Goal: Entertainment & Leisure: Consume media (video, audio)

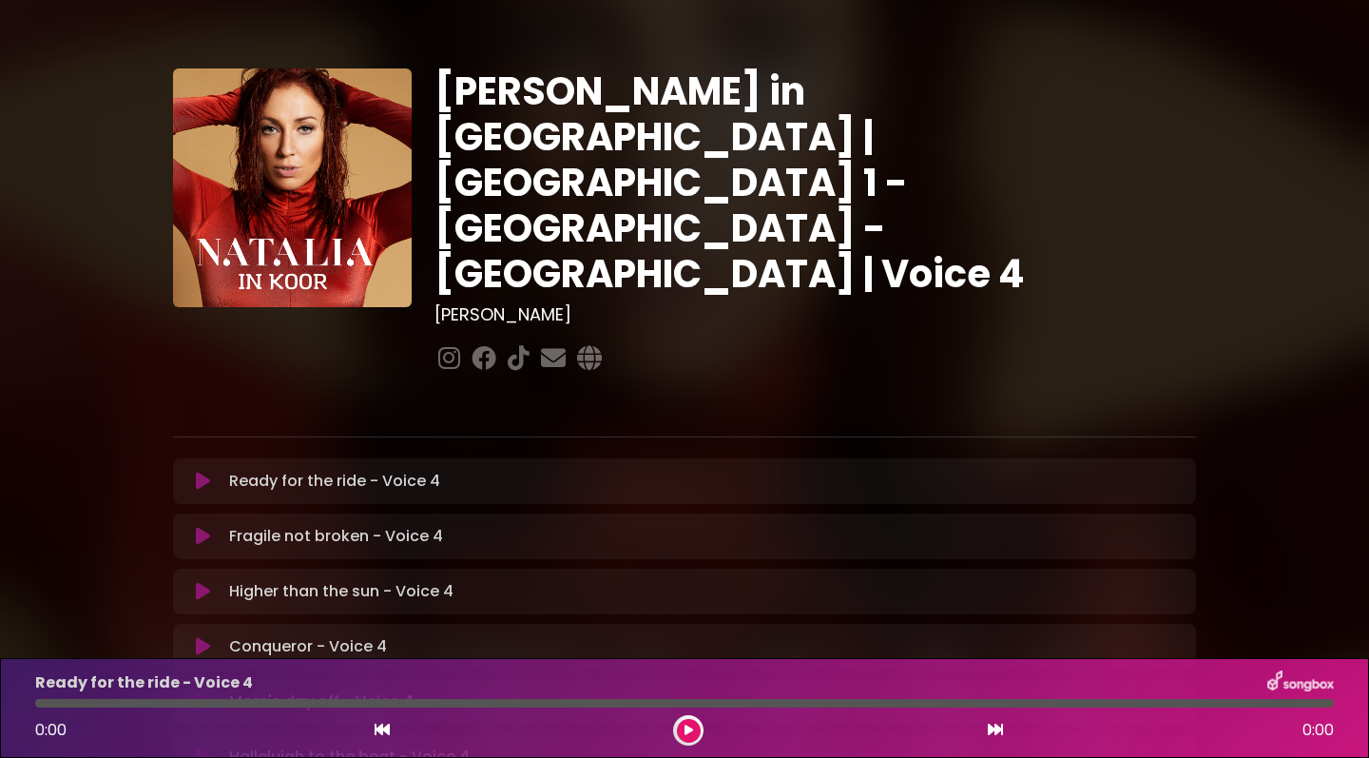
click at [1245, 306] on div "[PERSON_NAME] in [GEOGRAPHIC_DATA] | [GEOGRAPHIC_DATA] 1 - [GEOGRAPHIC_DATA] - …" at bounding box center [684, 583] width 1255 height 1120
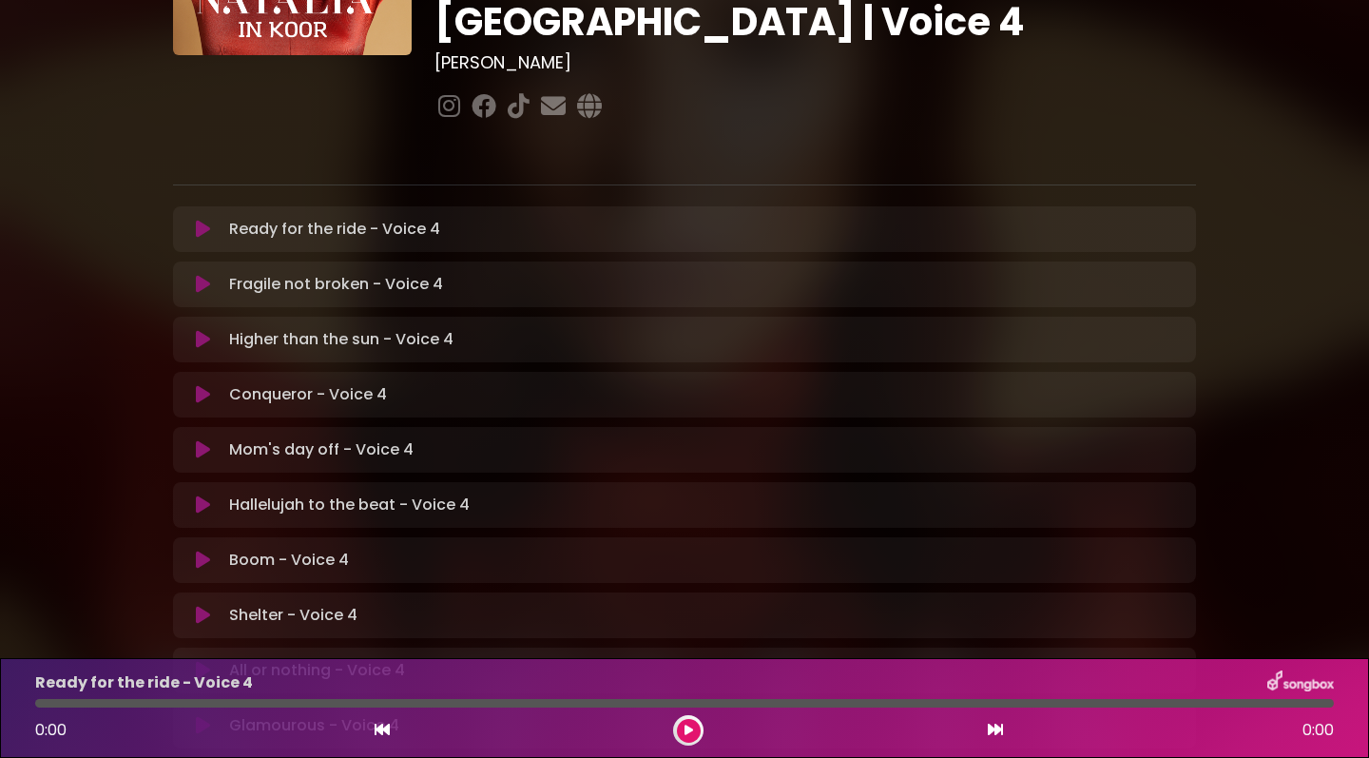
scroll to position [255, 0]
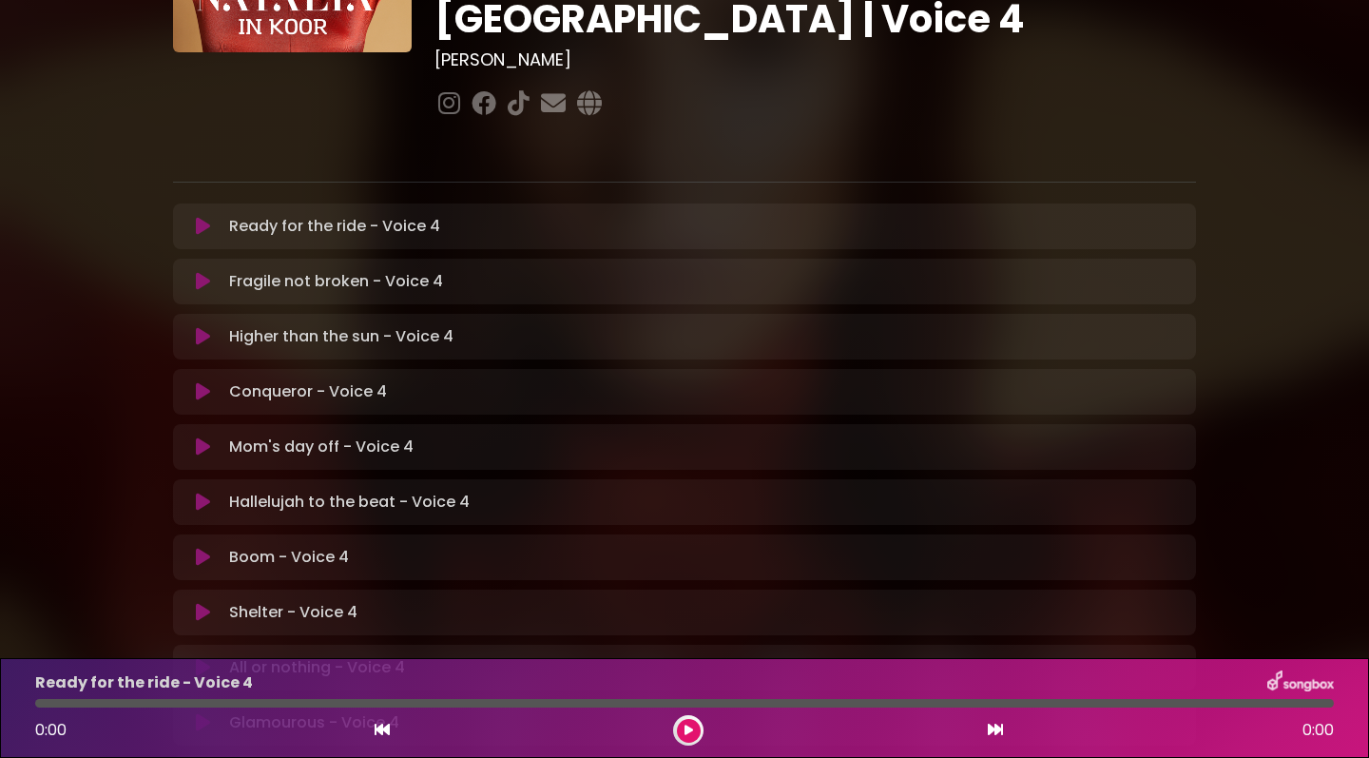
click at [203, 492] on icon at bounding box center [203, 501] width 14 height 19
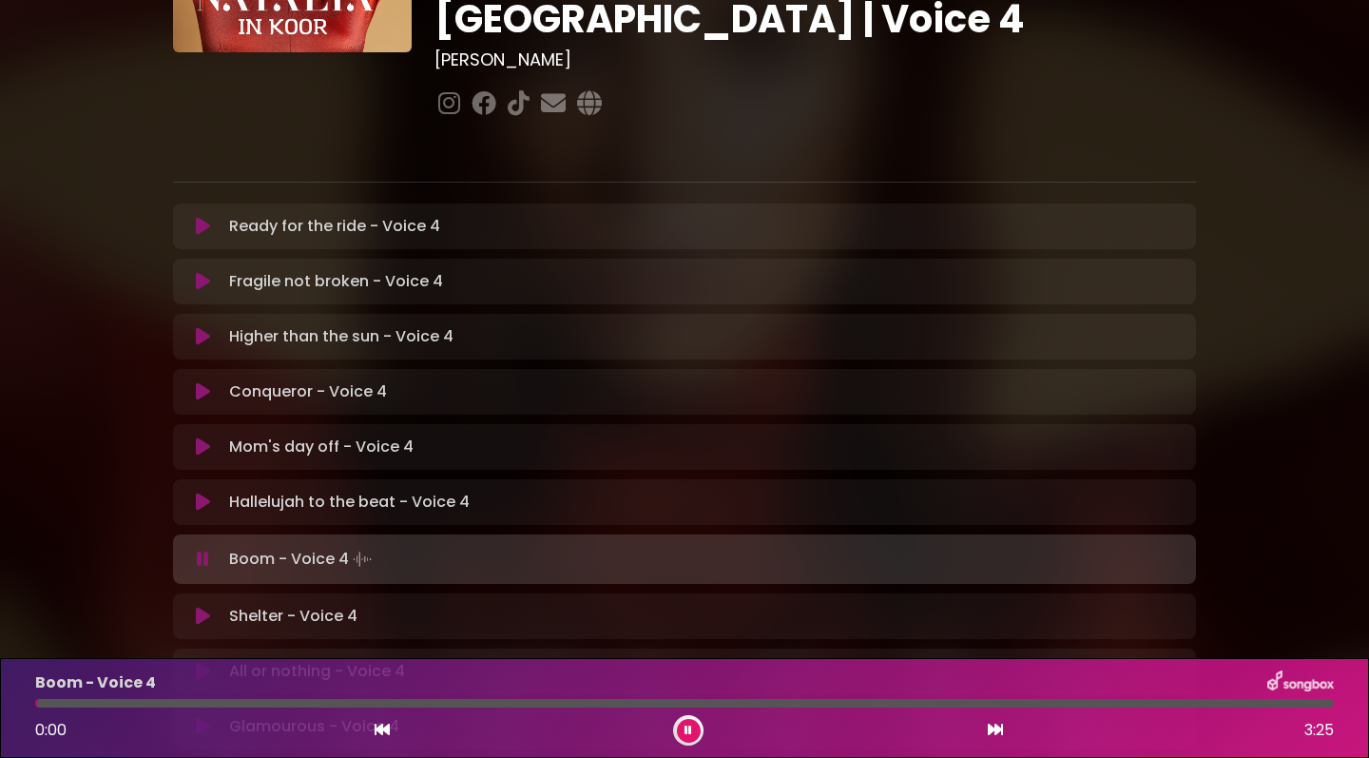
click at [202, 492] on icon at bounding box center [203, 501] width 14 height 19
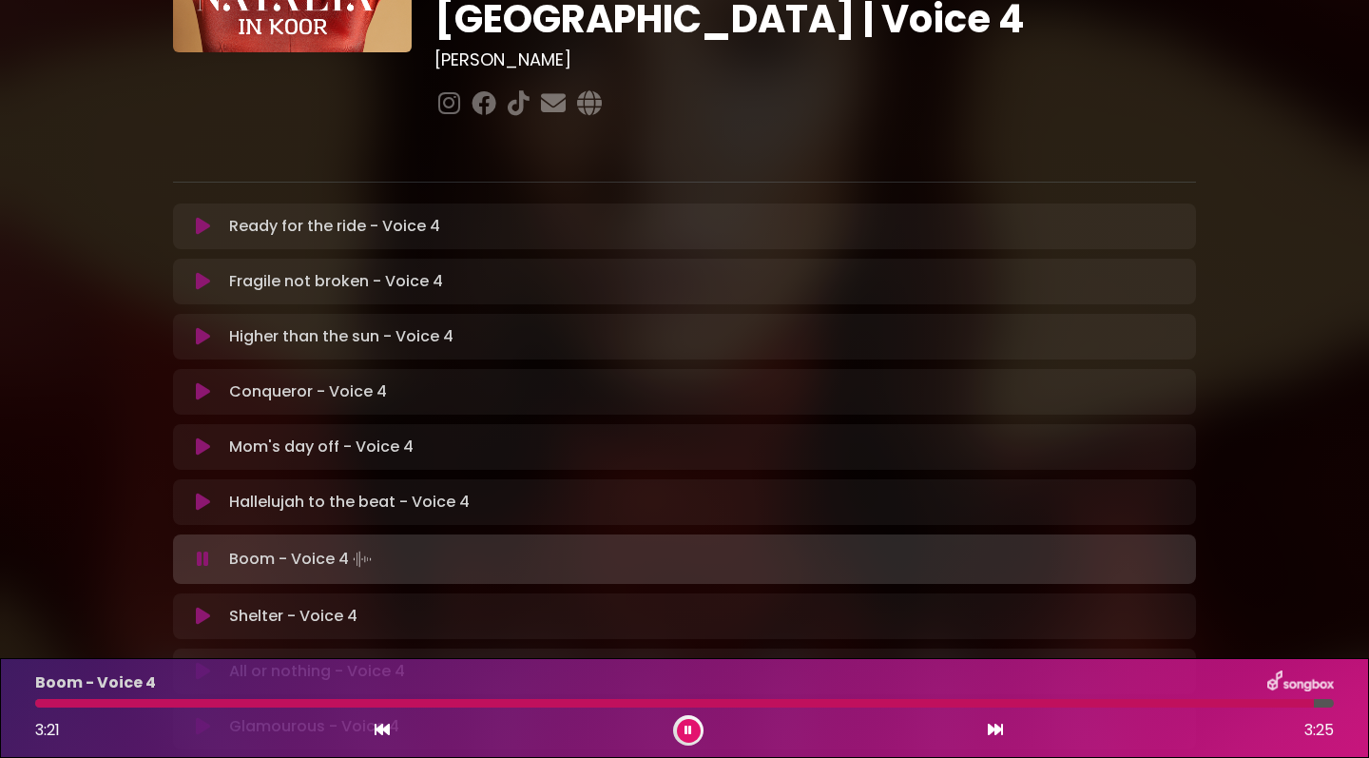
click at [687, 726] on icon at bounding box center [688, 729] width 8 height 11
